Goal: Information Seeking & Learning: Understand process/instructions

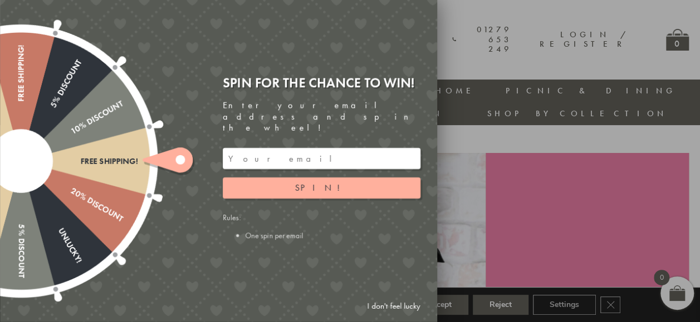
click at [379, 303] on link "I don't feel lucky" at bounding box center [393, 306] width 65 height 21
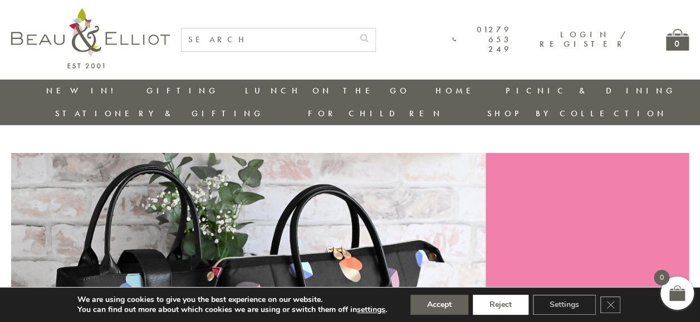
click at [503, 306] on button "Reject" at bounding box center [501, 305] width 56 height 20
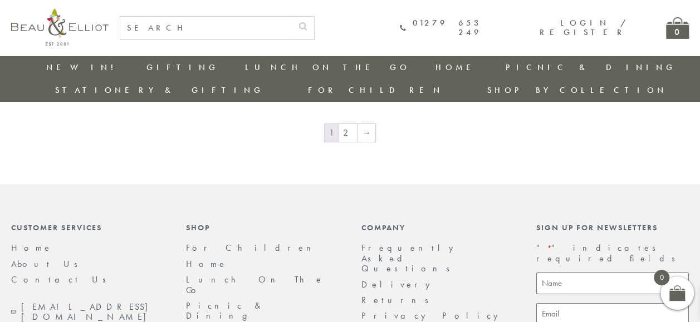
scroll to position [1962, 0]
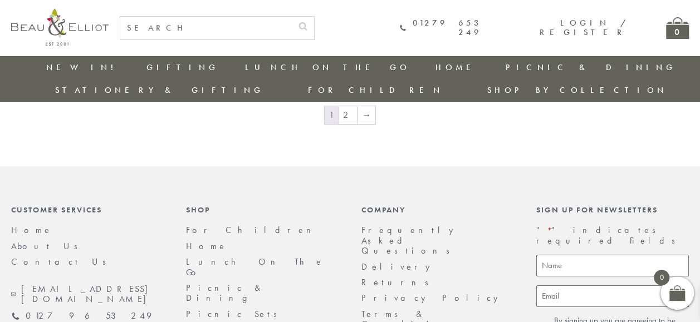
click at [366, 261] on link "Delivery" at bounding box center [398, 267] width 75 height 12
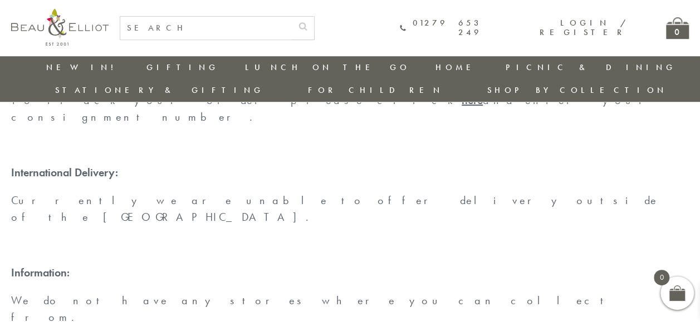
scroll to position [361, 0]
